Goal: Transaction & Acquisition: Purchase product/service

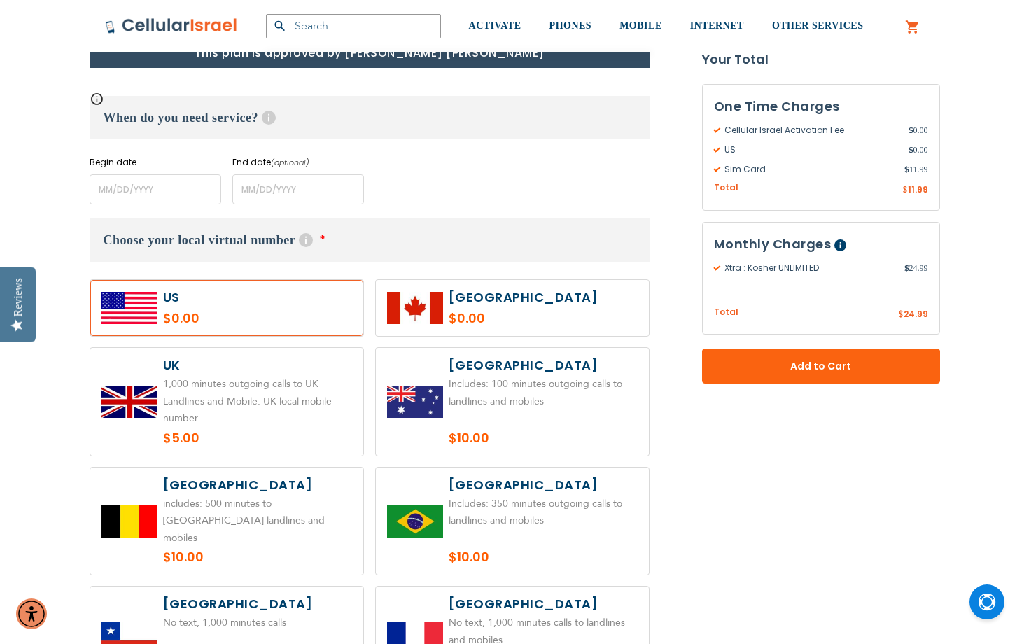
scroll to position [600, 0]
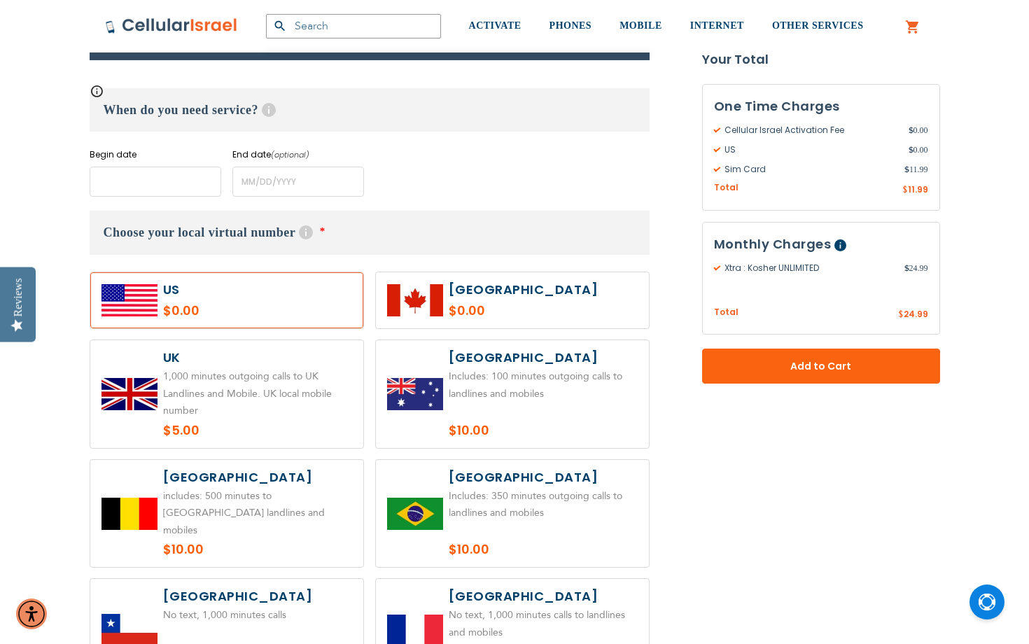
click at [169, 194] on input "name" at bounding box center [156, 182] width 132 height 30
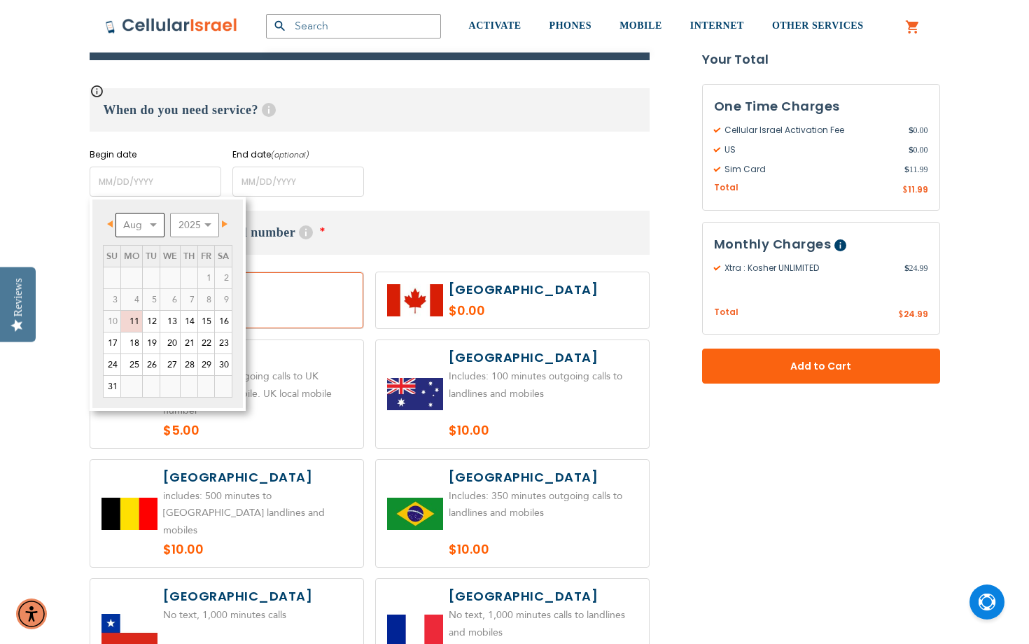
click at [159, 229] on select "Aug Sep Oct Nov Dec" at bounding box center [139, 225] width 49 height 24
click at [185, 284] on link "4" at bounding box center [189, 277] width 17 height 21
type input "[DATE]"
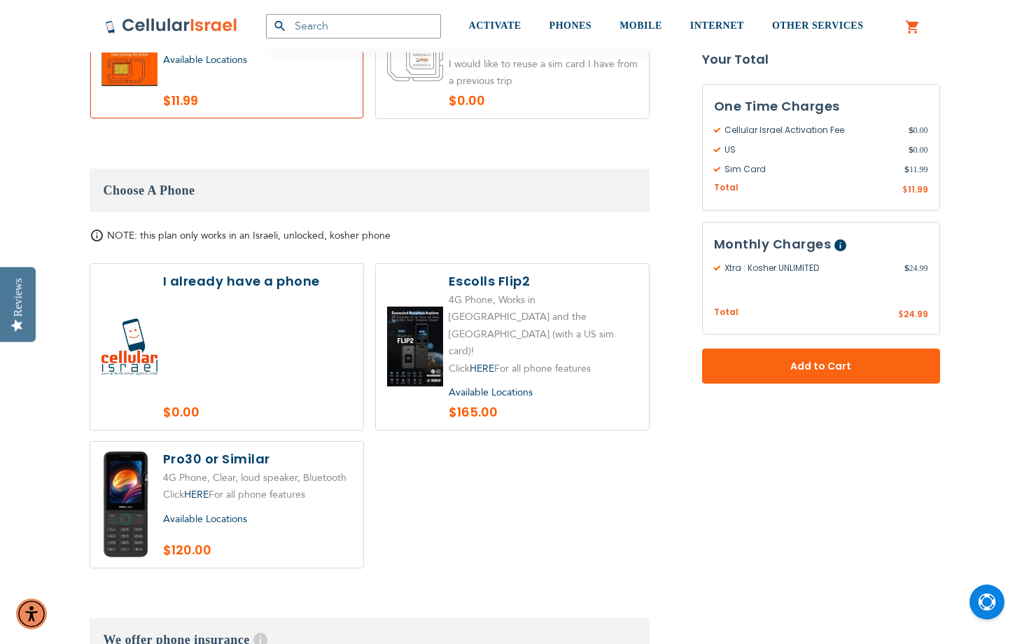
scroll to position [1505, 0]
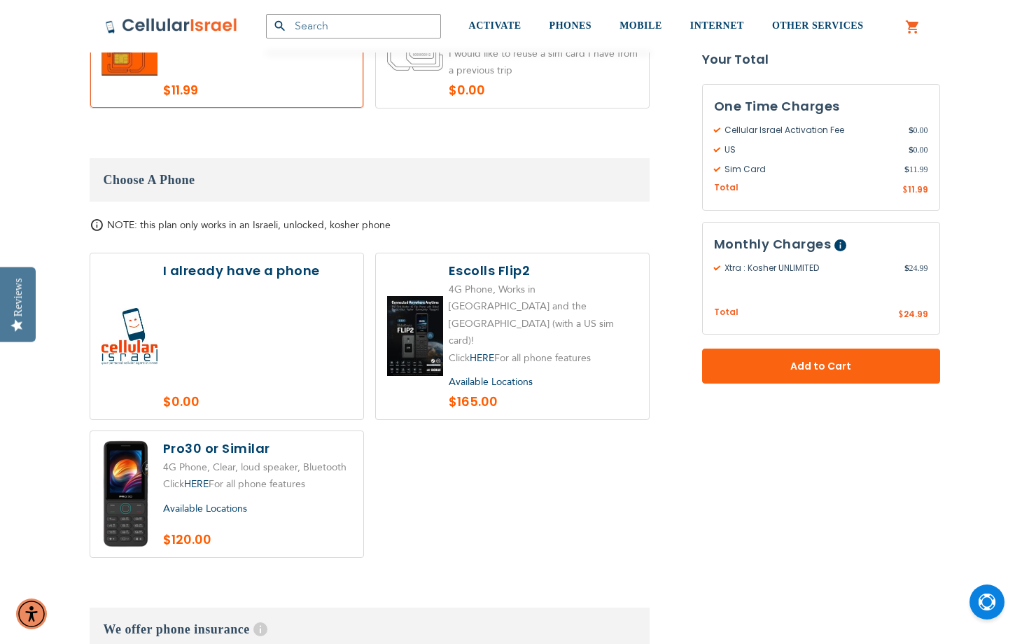
click at [245, 502] on span "Available Locations" at bounding box center [205, 508] width 84 height 13
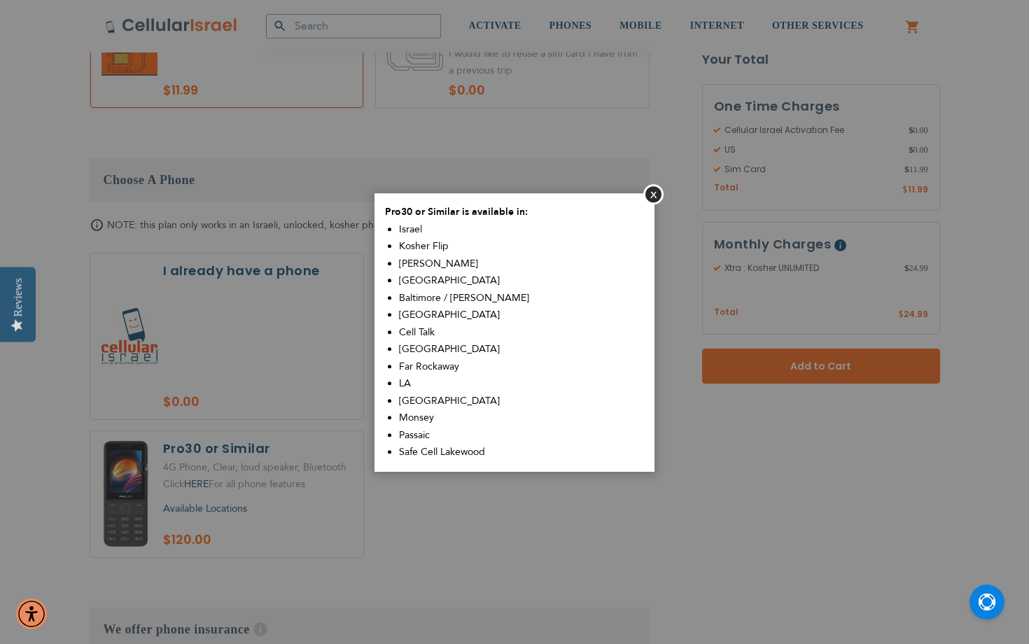
click at [366, 481] on aside "Close Pro30 or Similar is available in: [GEOGRAPHIC_DATA] Kosher Flip Sim Shalo…" at bounding box center [514, 322] width 1029 height 644
click at [656, 195] on button "Close" at bounding box center [653, 194] width 20 height 20
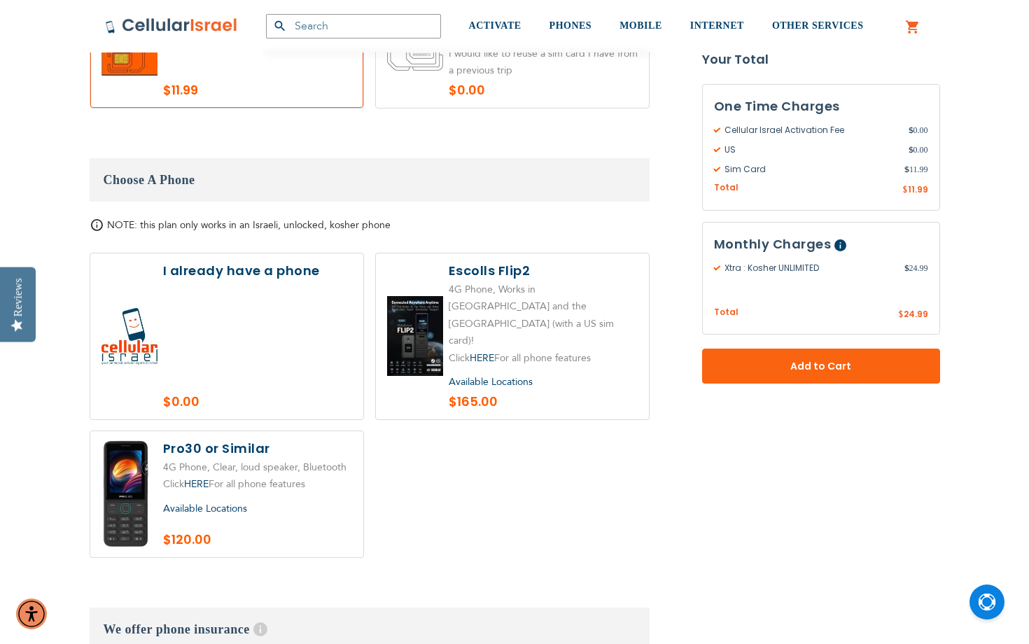
click at [139, 432] on label at bounding box center [226, 494] width 273 height 126
radio input "true"
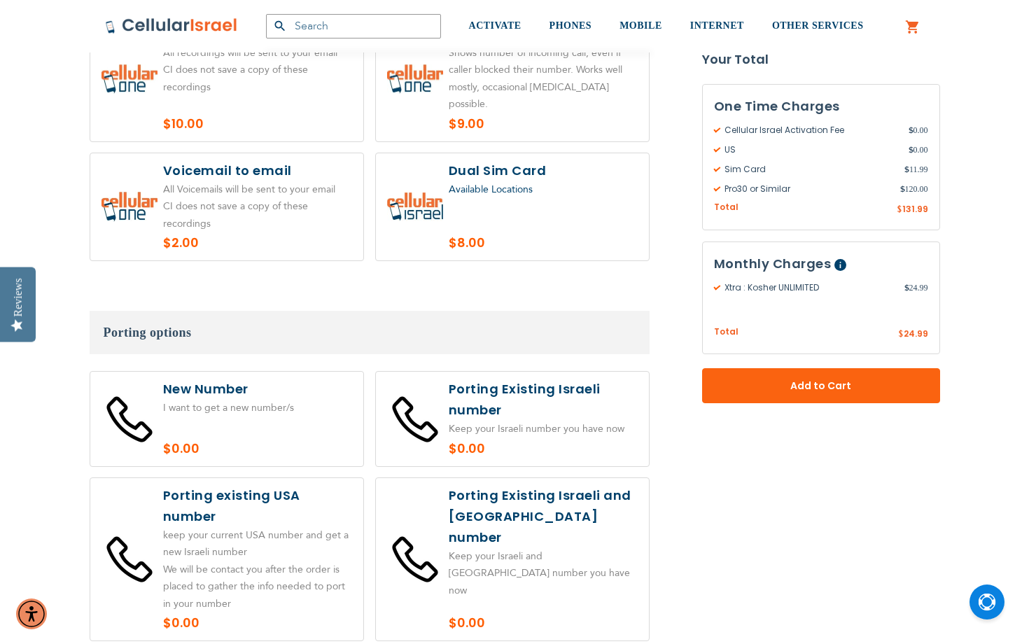
scroll to position [2330, 0]
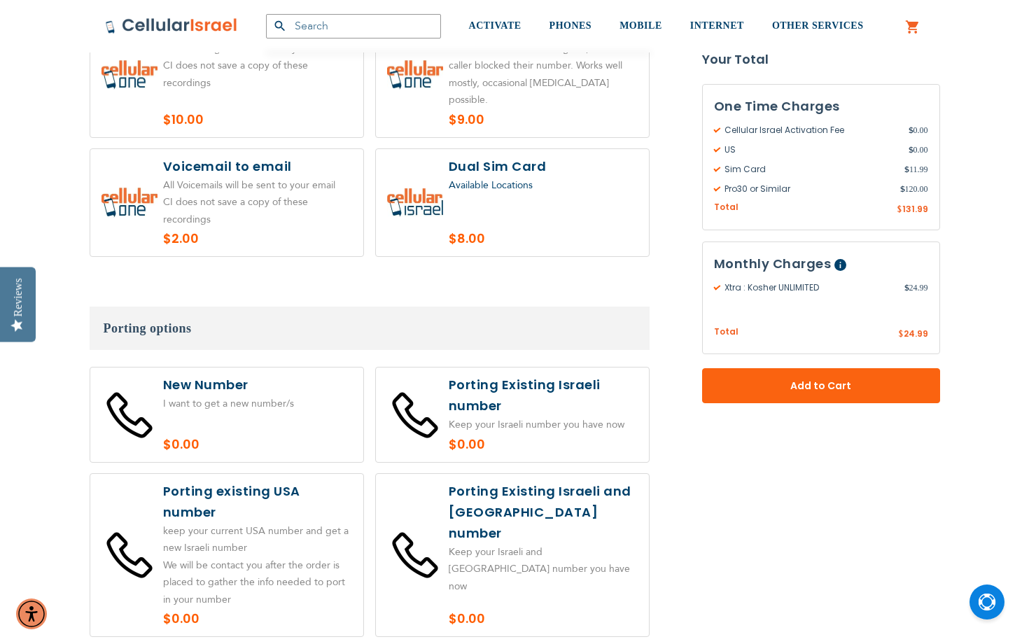
click at [324, 367] on label at bounding box center [226, 414] width 273 height 94
radio input "true"
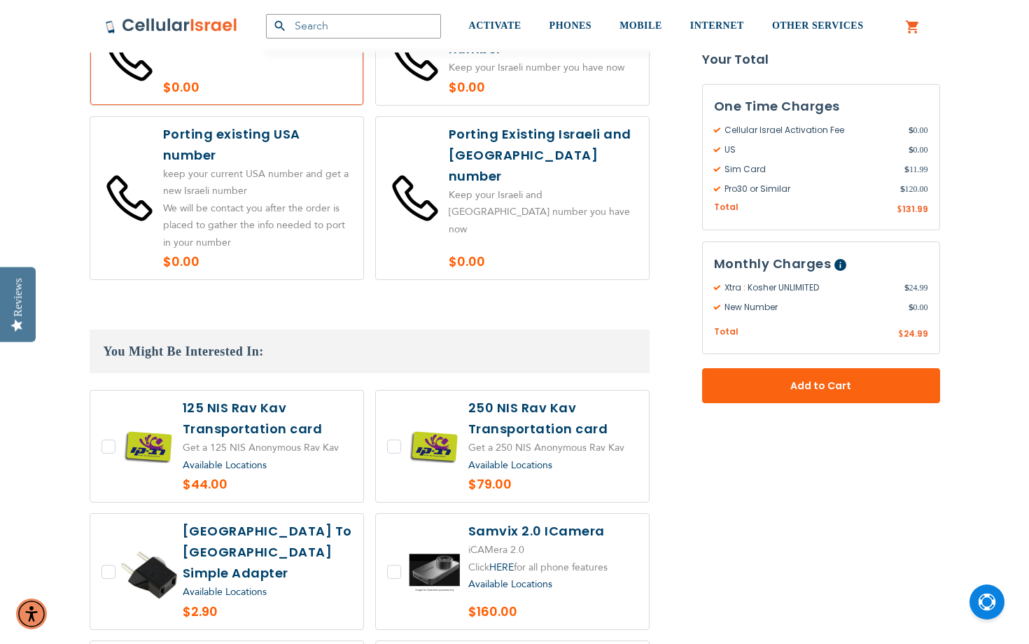
scroll to position [2691, 0]
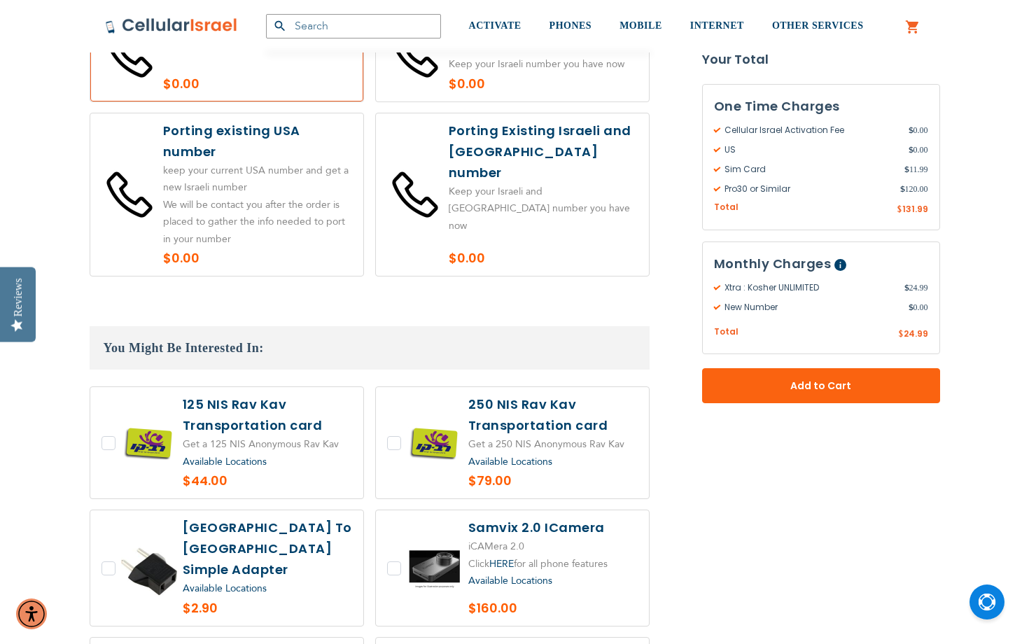
click at [316, 387] on label at bounding box center [226, 442] width 273 height 111
checkbox input "true"
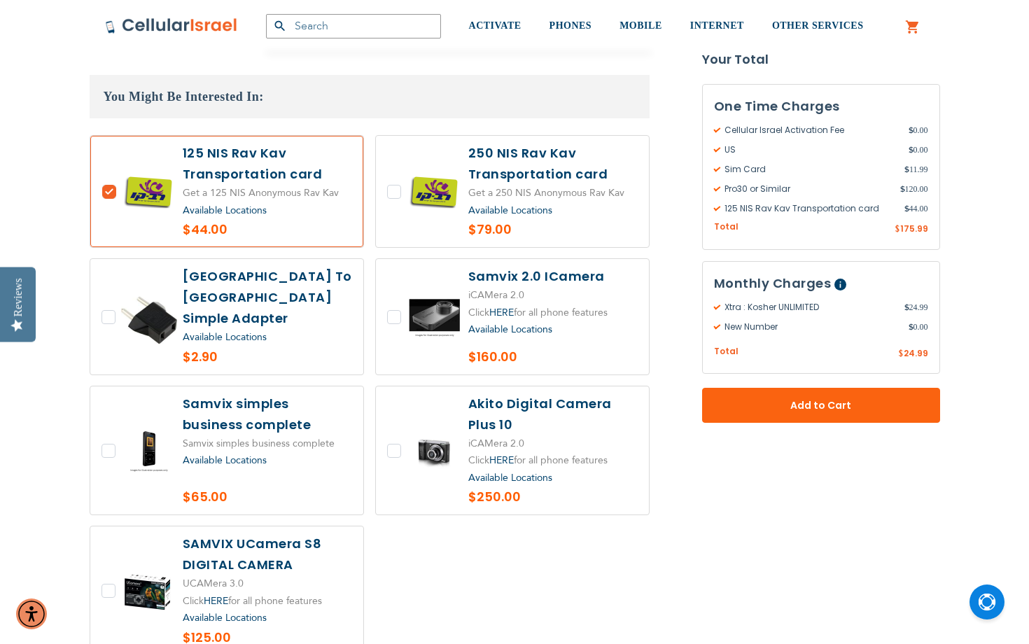
scroll to position [2936, 0]
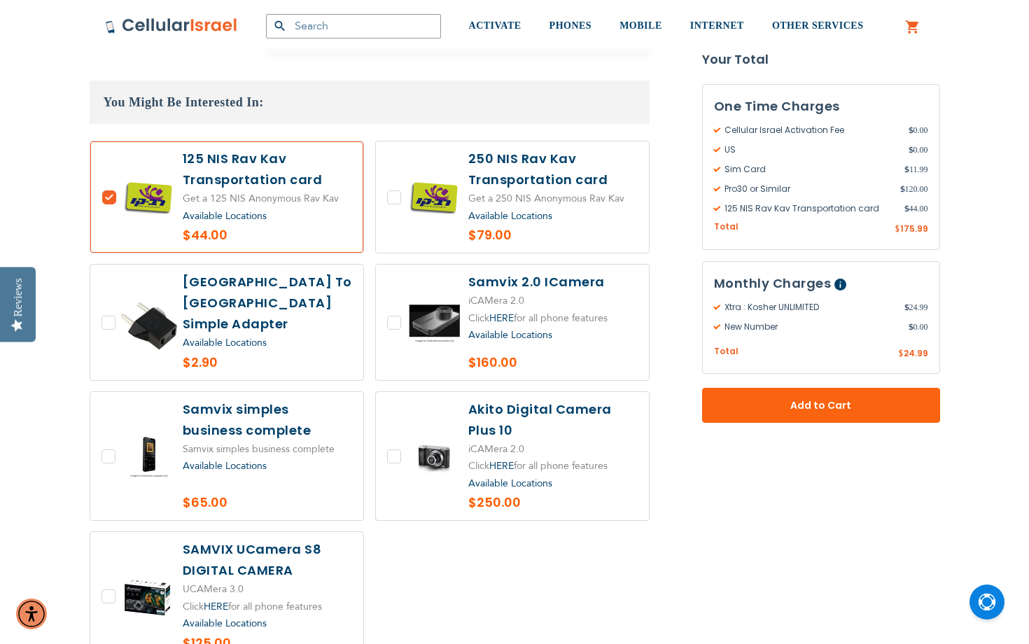
click at [255, 336] on span "Available Locations" at bounding box center [225, 342] width 84 height 13
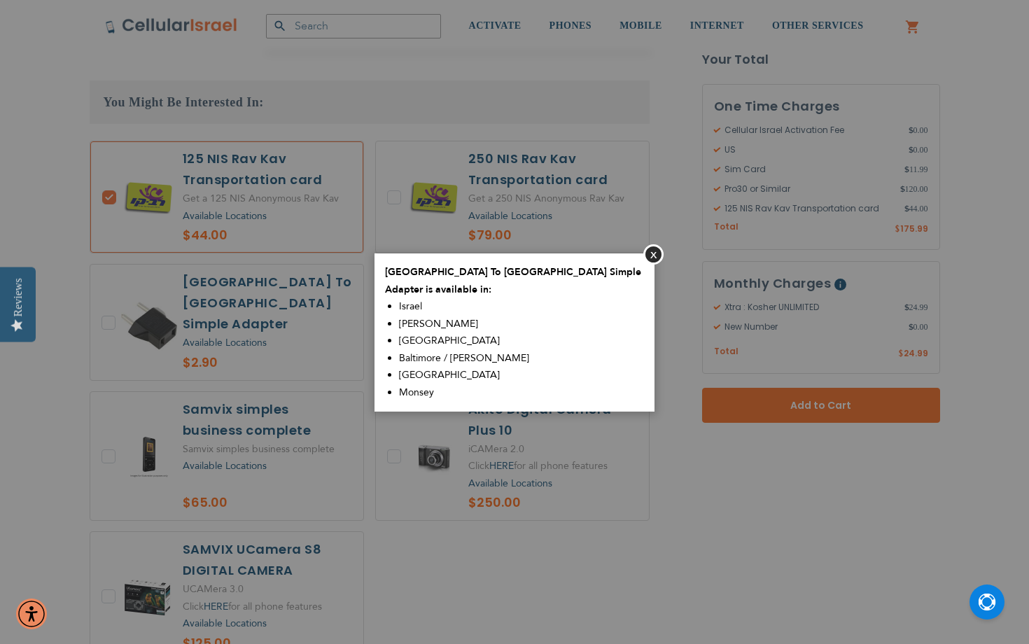
click at [451, 481] on aside "Close [GEOGRAPHIC_DATA] To EU Simple Adapter is available in: [GEOGRAPHIC_DATA]…" at bounding box center [514, 322] width 1029 height 644
click at [654, 262] on button "Close" at bounding box center [653, 254] width 20 height 20
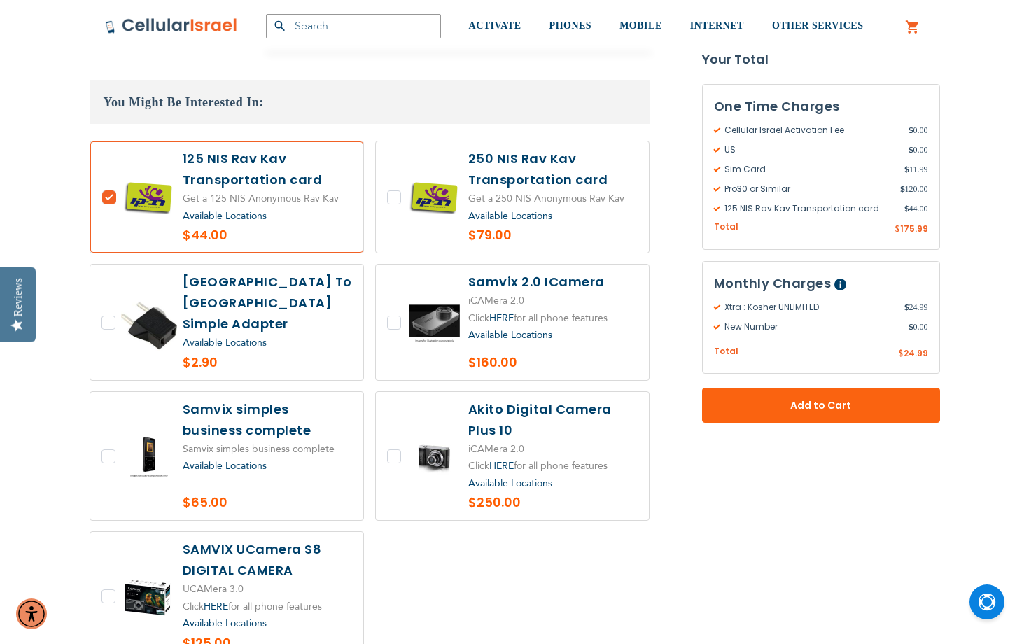
click at [108, 265] on label at bounding box center [226, 322] width 273 height 115
checkbox input "true"
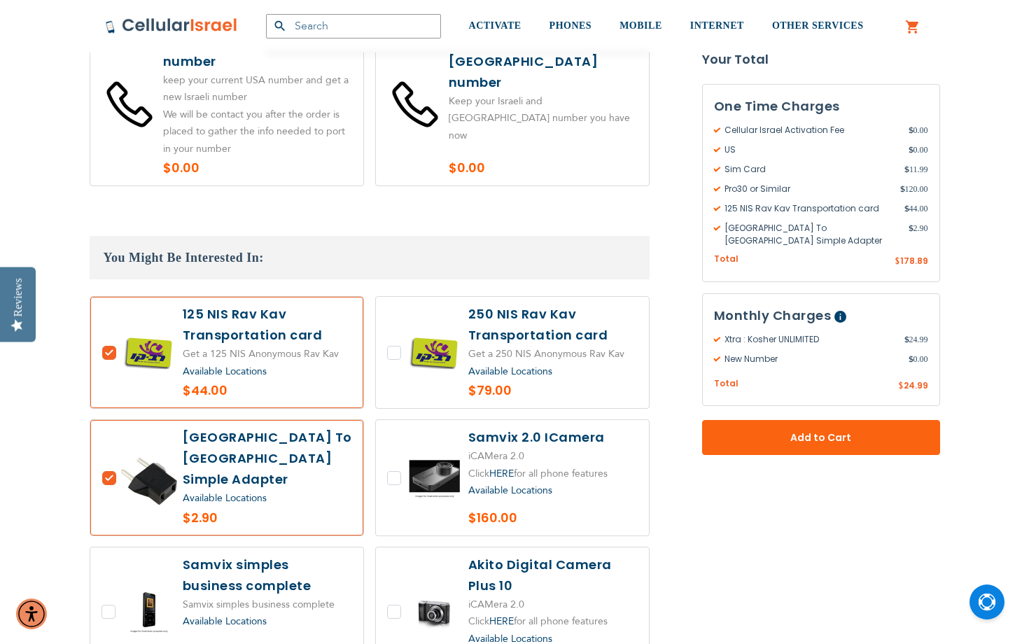
scroll to position [2778, 0]
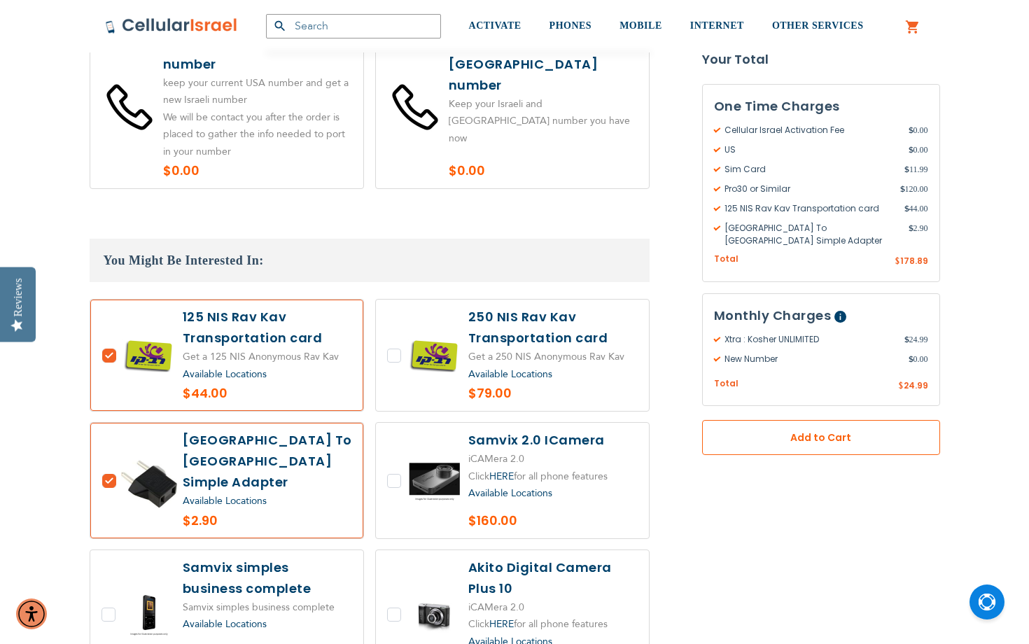
click at [733, 436] on button "Add to Cart" at bounding box center [821, 437] width 238 height 35
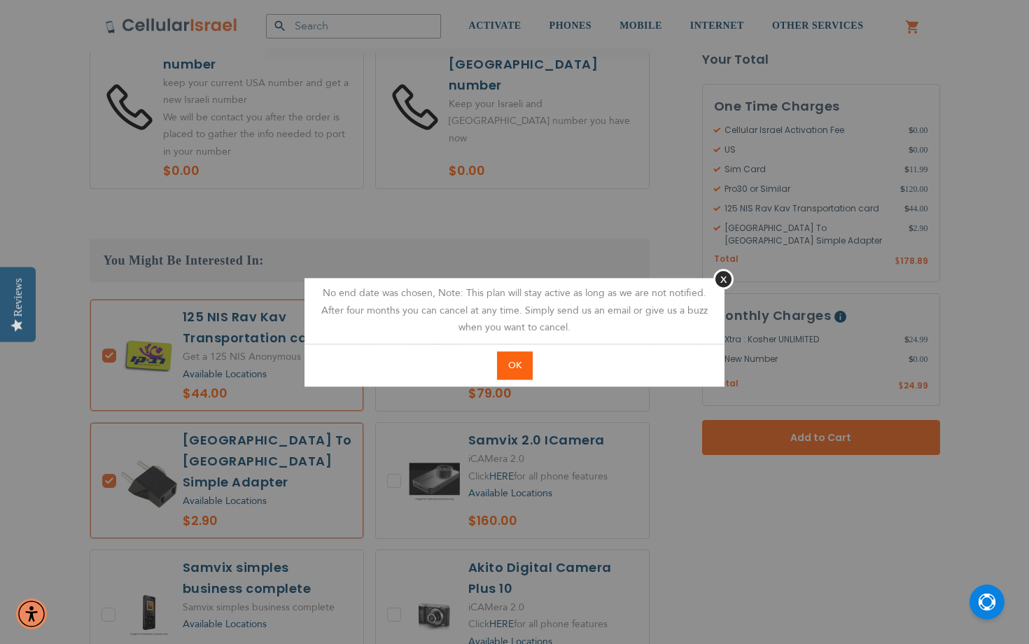
click at [517, 366] on span "OK" at bounding box center [514, 365] width 13 height 13
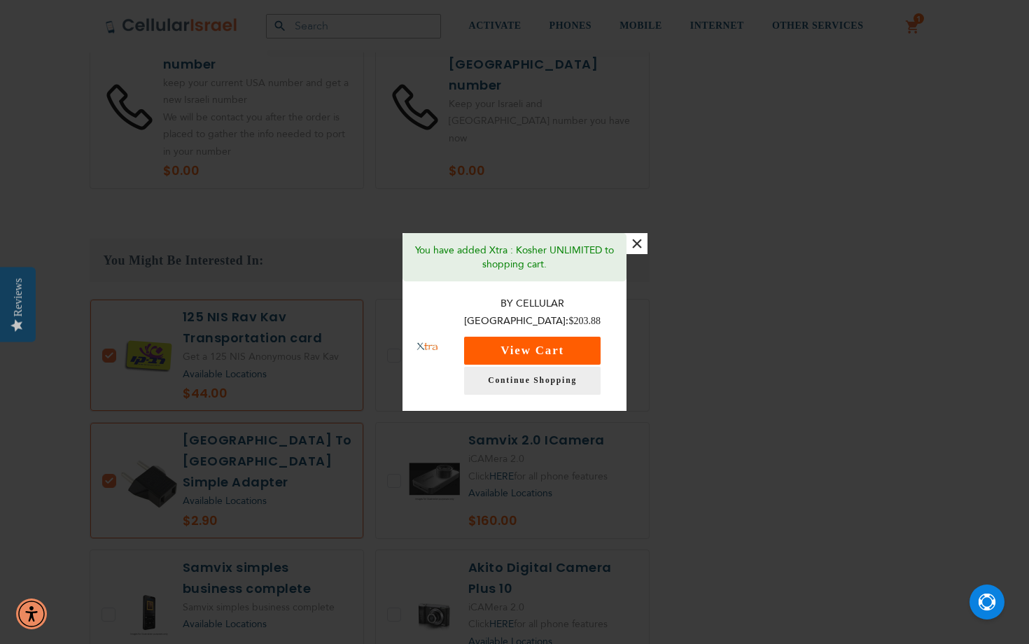
click at [582, 350] on button "View Cart" at bounding box center [532, 351] width 136 height 28
